Goal: Task Accomplishment & Management: Manage account settings

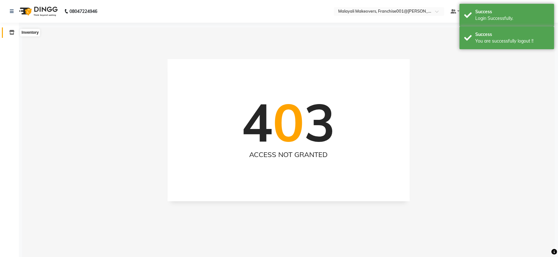
click at [8, 34] on span at bounding box center [11, 32] width 11 height 7
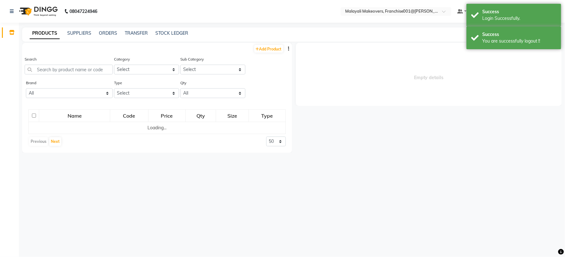
select select
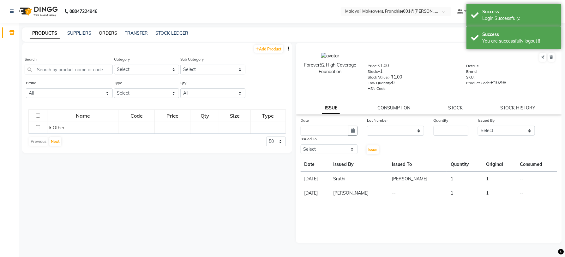
click at [106, 34] on link "ORDERS" at bounding box center [108, 33] width 18 height 6
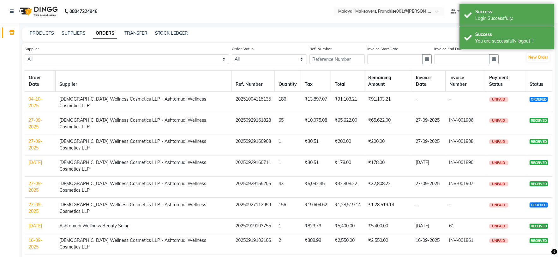
click at [43, 96] on link "04-10-2025" at bounding box center [36, 102] width 14 height 12
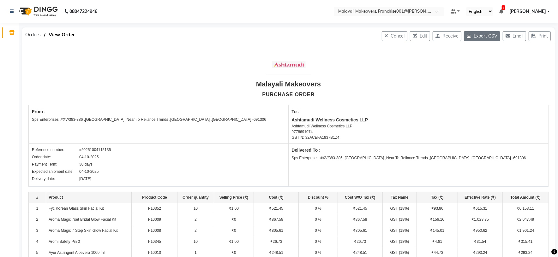
click at [483, 39] on button "Export CSV" at bounding box center [482, 36] width 36 height 10
